Goal: Information Seeking & Learning: Learn about a topic

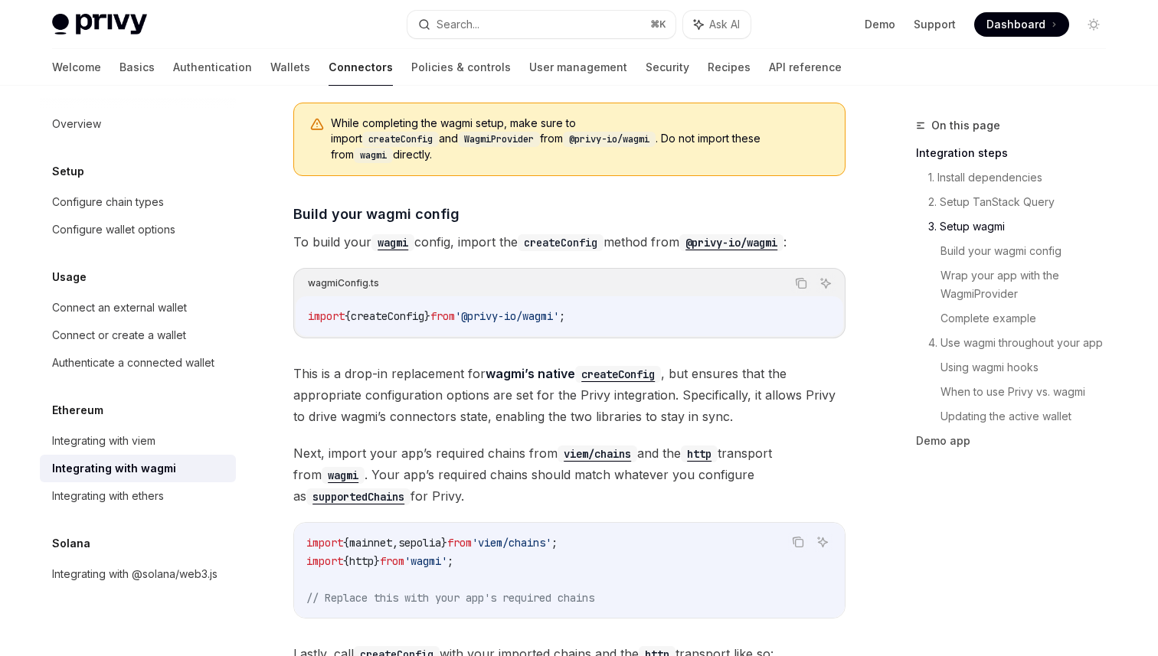
scroll to position [1352, 0]
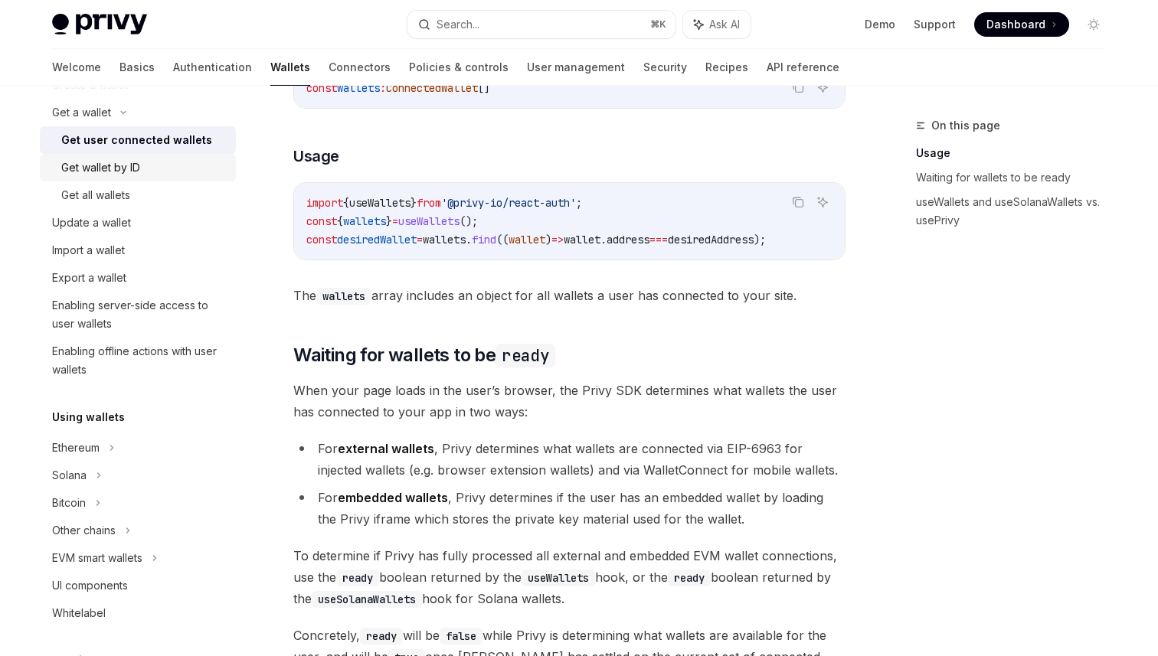
scroll to position [297, 0]
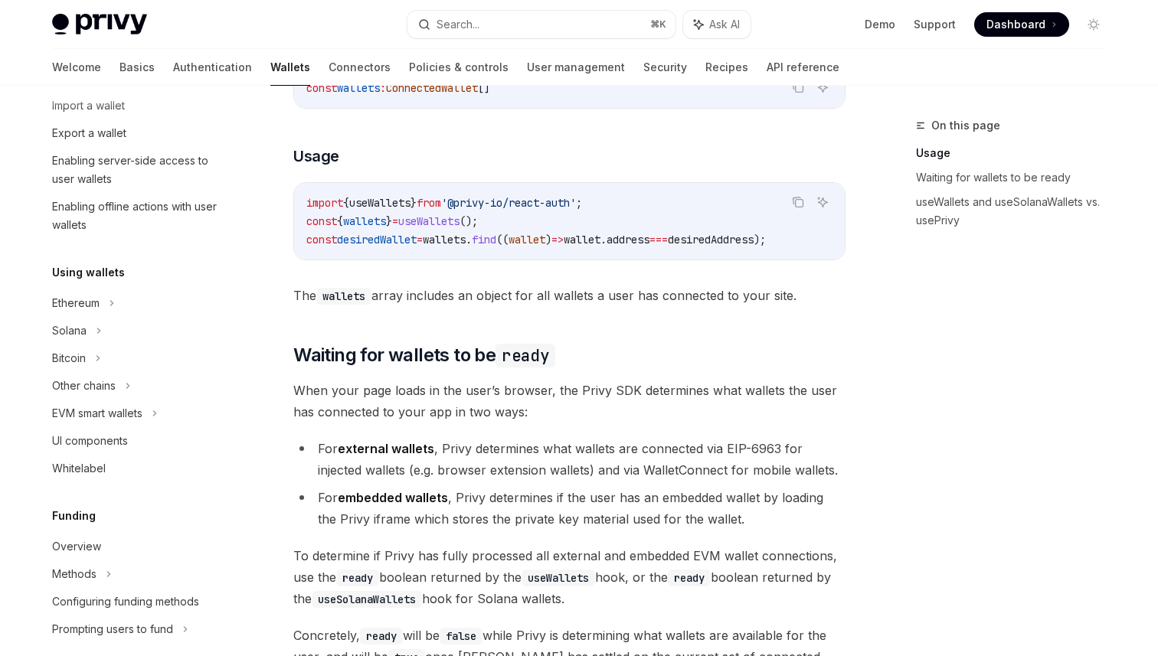
click at [168, 285] on div "Using wallets Ethereum Solana Bitcoin Other chains EVM smart wallets UI compone…" at bounding box center [138, 372] width 196 height 219
type textarea "*"
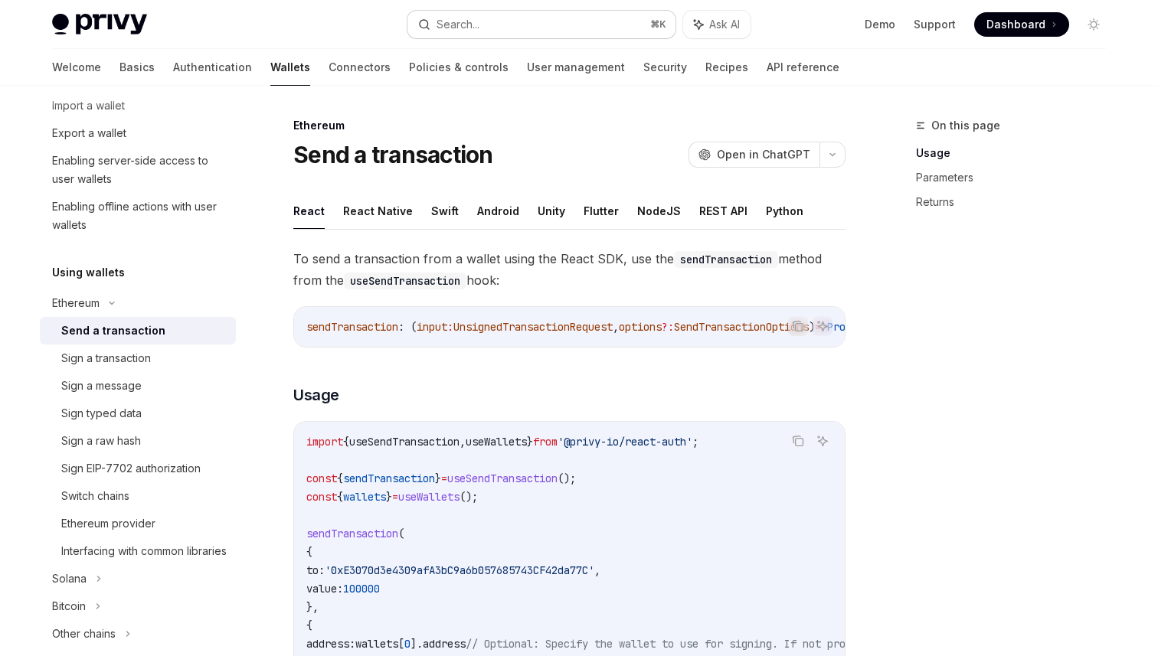
click at [456, 19] on div "Search..." at bounding box center [457, 24] width 43 height 18
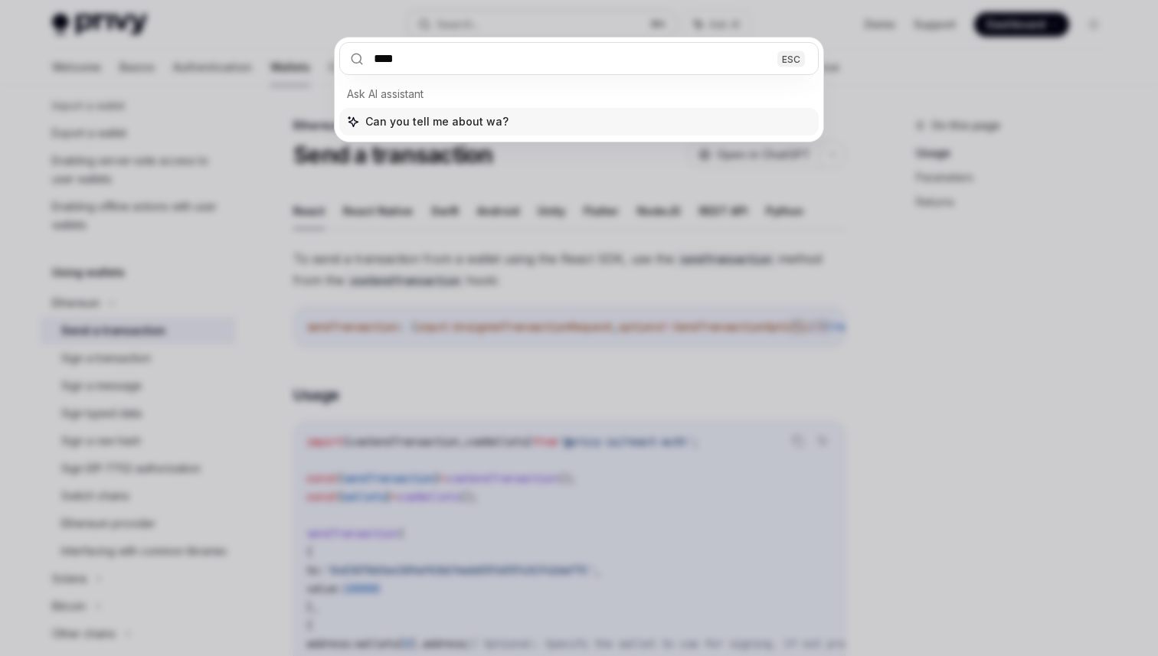
type input "*****"
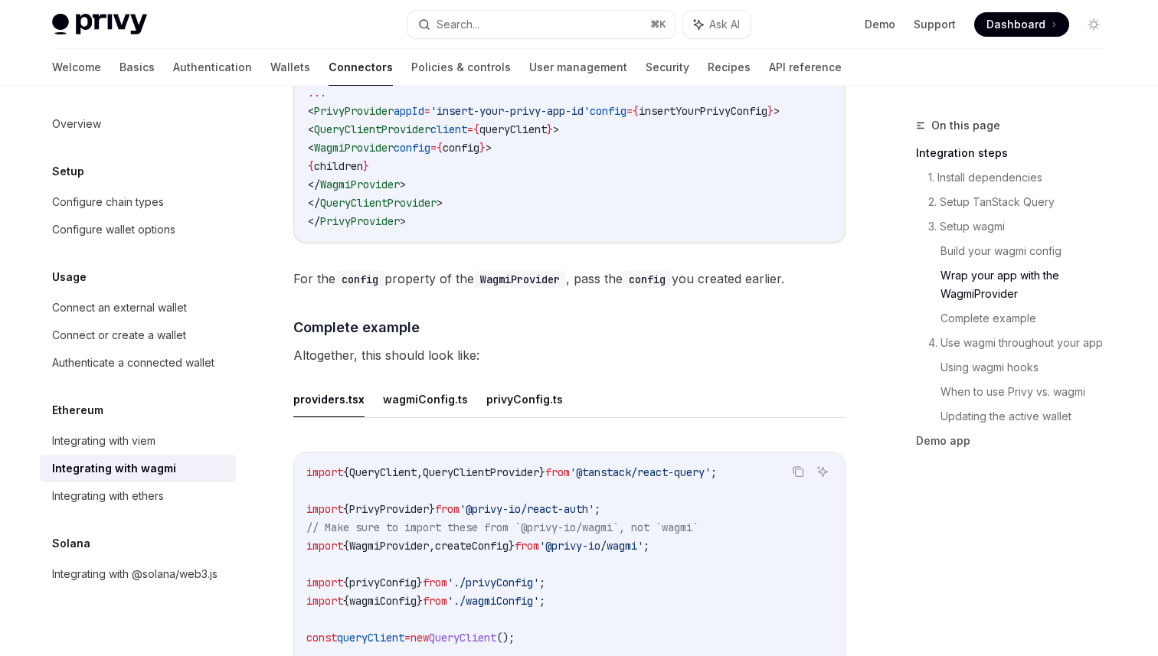
scroll to position [2657, 0]
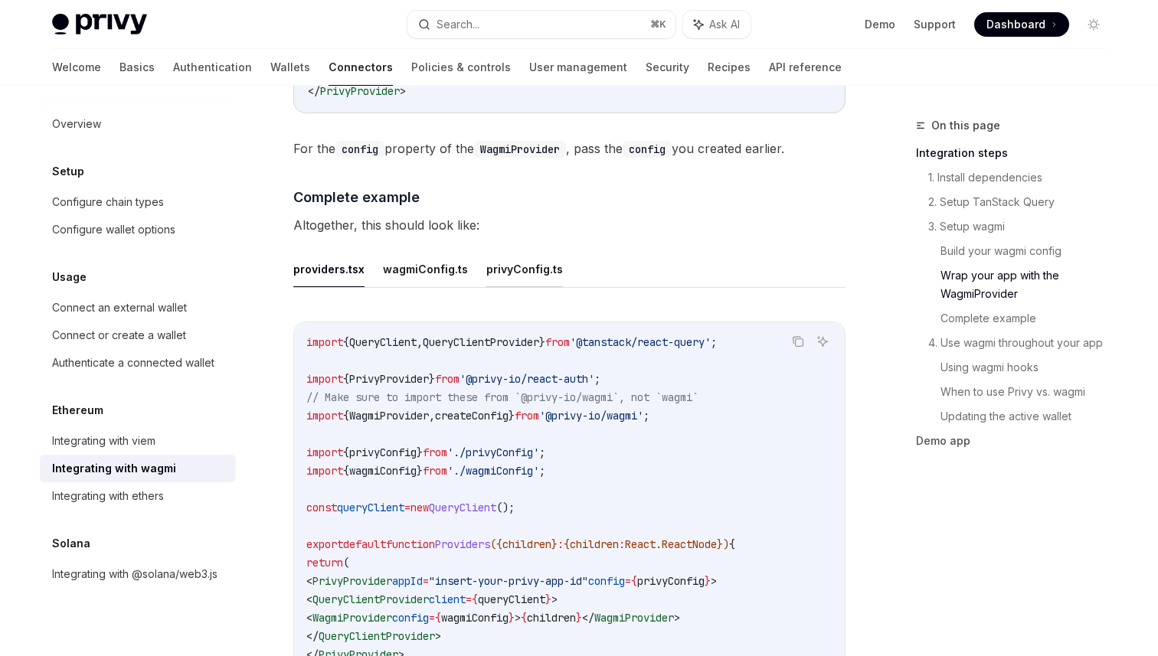
click at [531, 251] on button "privyConfig.ts" at bounding box center [524, 269] width 77 height 36
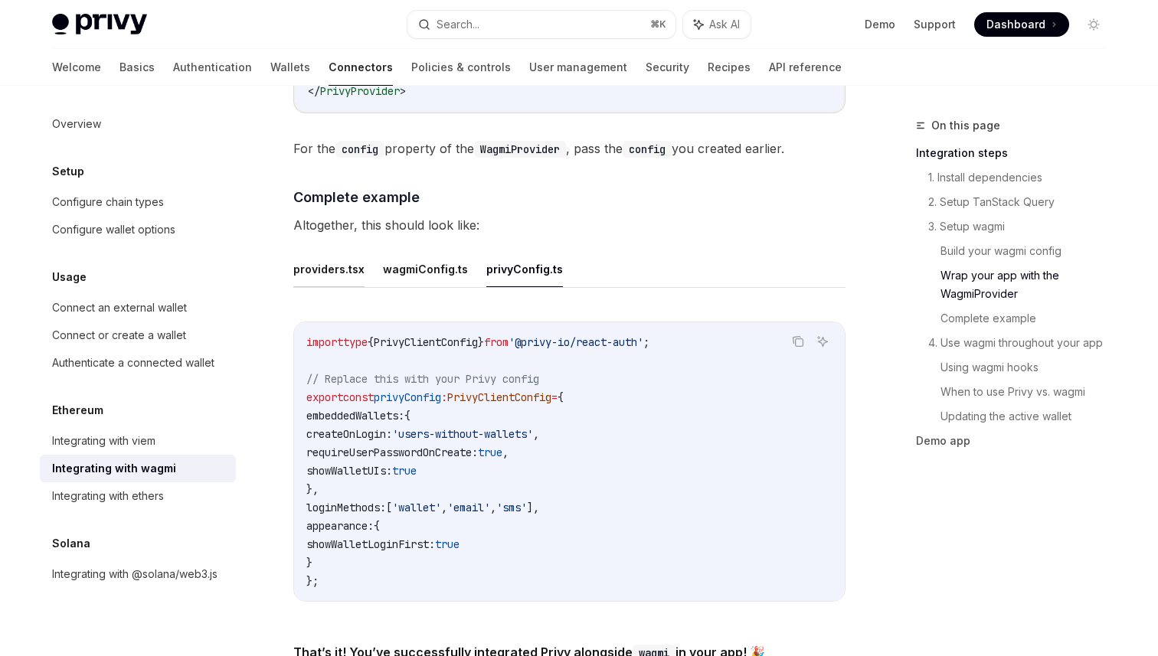
click at [339, 256] on button "providers.tsx" at bounding box center [328, 269] width 71 height 36
type textarea "*"
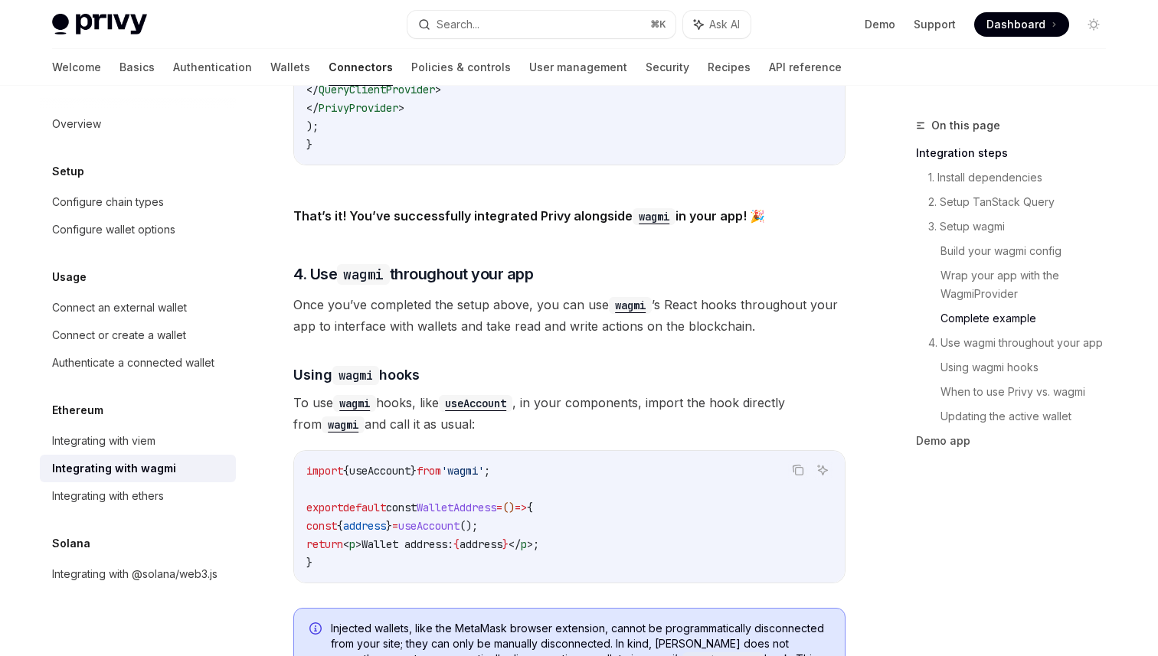
scroll to position [3217, 0]
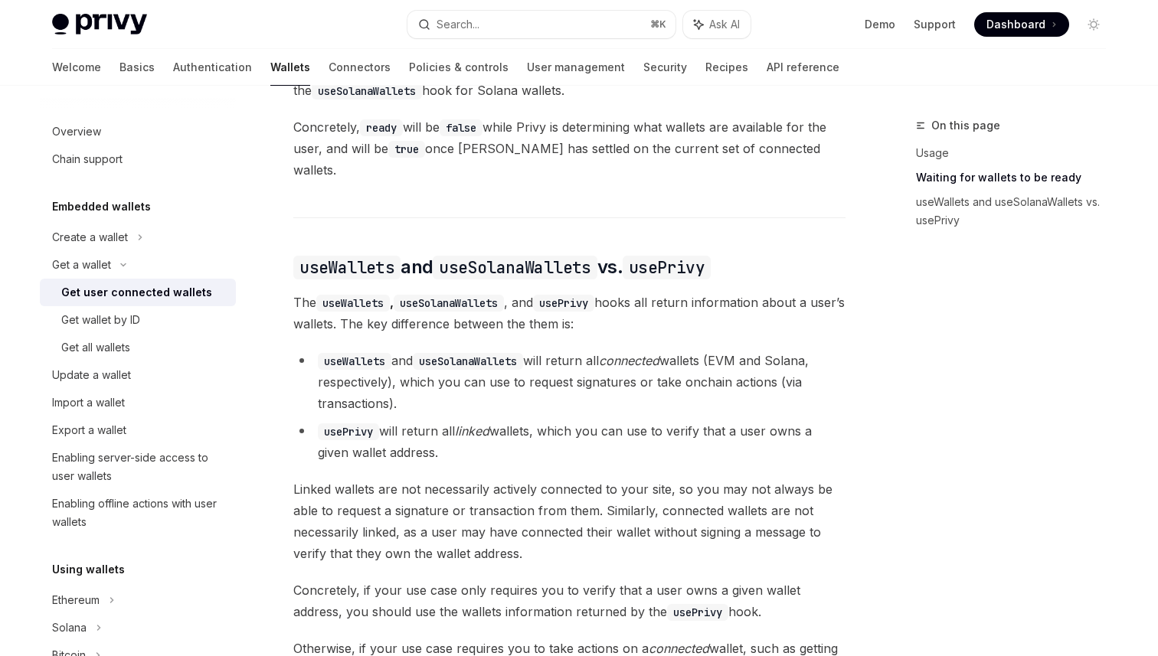
scroll to position [1157, 0]
click at [552, 349] on li "useWallets and useSolanaWallets will return all connected wallets (EVM and Sola…" at bounding box center [569, 381] width 552 height 64
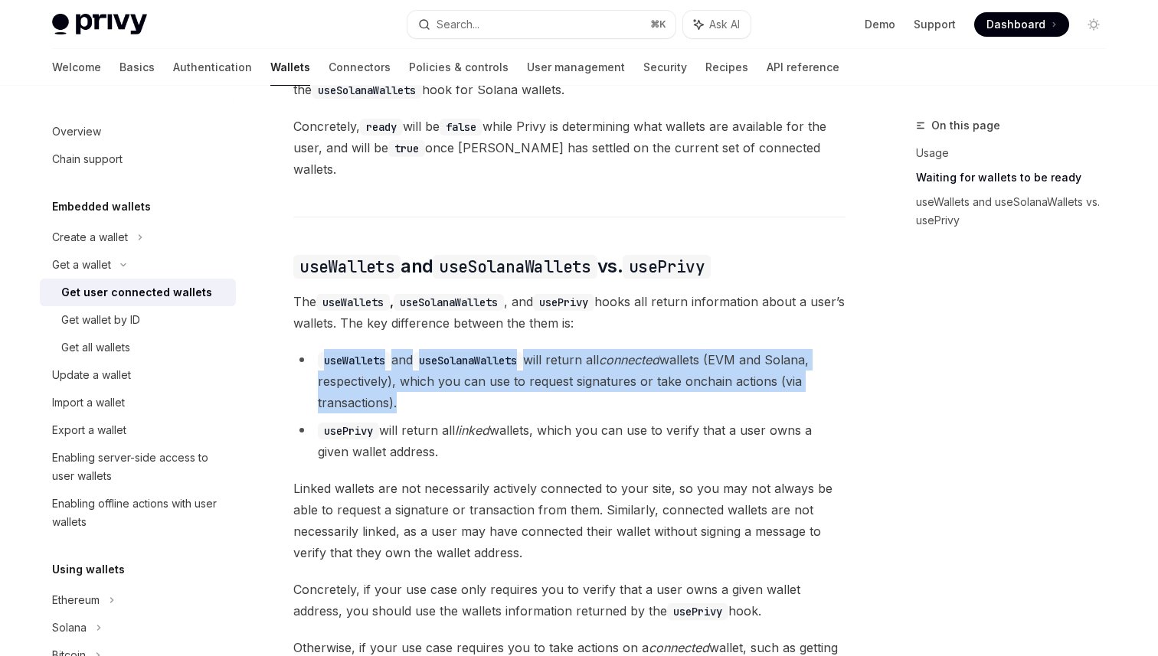
click at [552, 349] on li "useWallets and useSolanaWallets will return all connected wallets (EVM and Sola…" at bounding box center [569, 381] width 552 height 64
click at [543, 397] on li "useWallets and useSolanaWallets will return all connected wallets (EVM and Sola…" at bounding box center [569, 381] width 552 height 64
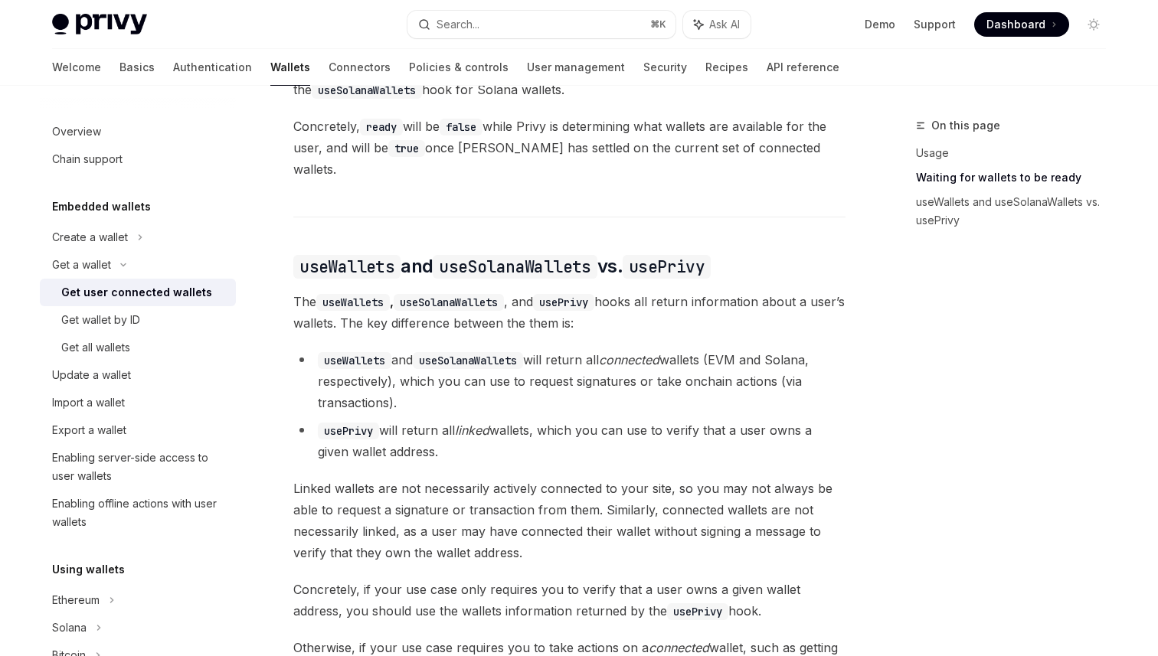
click at [544, 426] on li "usePrivy will return all linked wallets, which you can use to verify that a use…" at bounding box center [569, 441] width 552 height 43
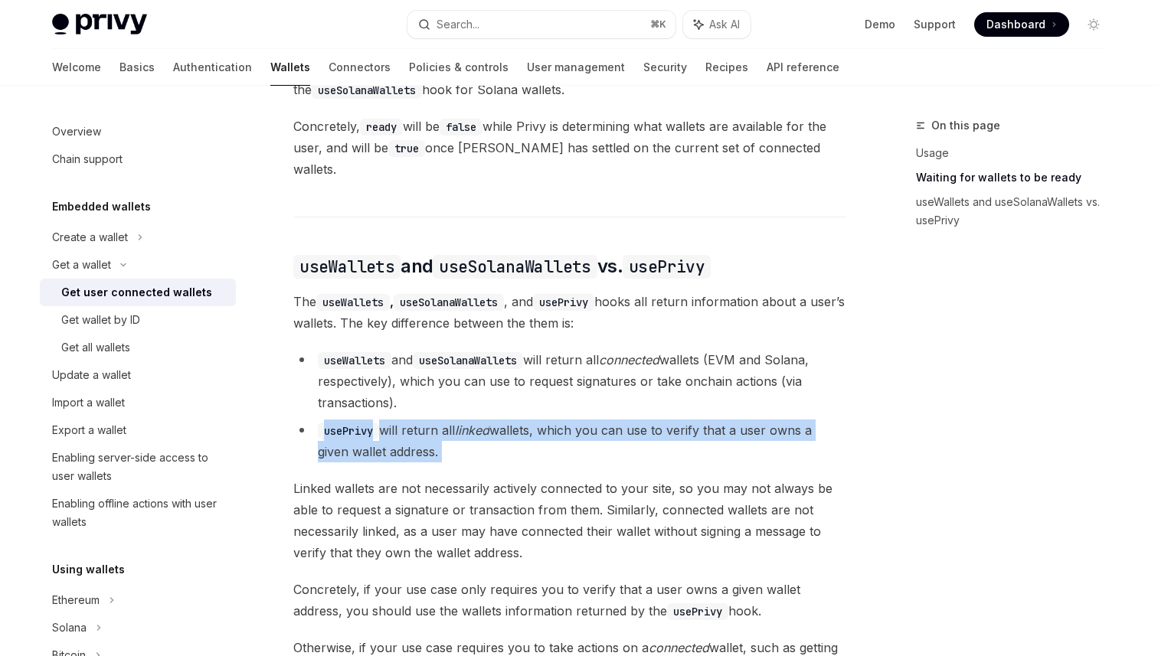
click at [544, 426] on li "usePrivy will return all linked wallets, which you can use to verify that a use…" at bounding box center [569, 441] width 552 height 43
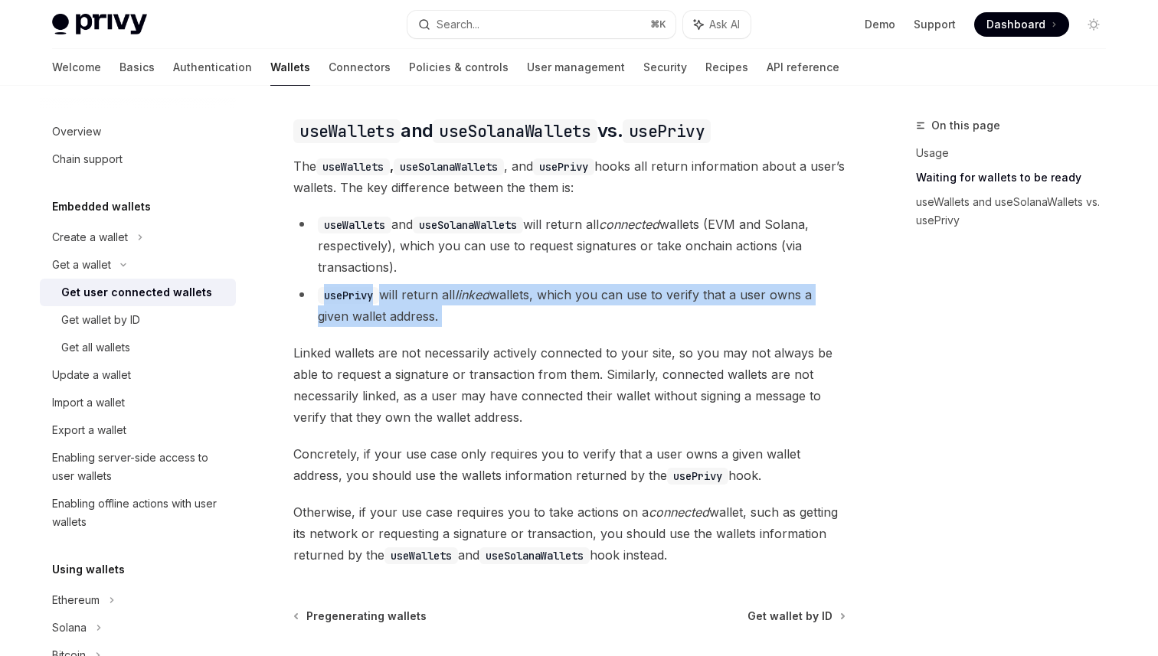
scroll to position [1308, 0]
